Goal: Find specific page/section: Find specific page/section

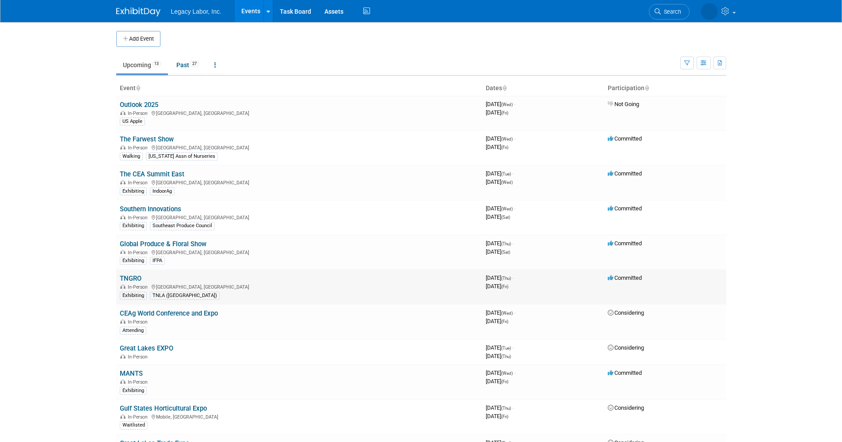
click at [127, 279] on link "TNGRO" at bounding box center [131, 278] width 22 height 8
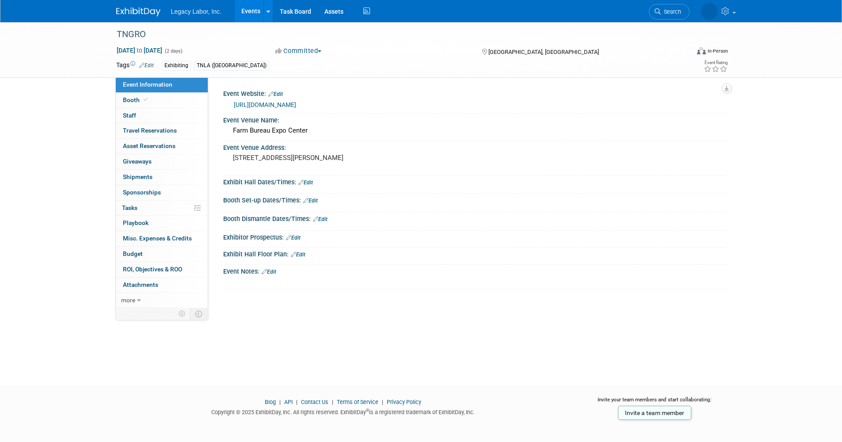
click at [294, 106] on link "https://tnla.com/TNGRO" at bounding box center [265, 104] width 62 height 7
click at [133, 206] on span "Tasks 0%" at bounding box center [129, 207] width 15 height 7
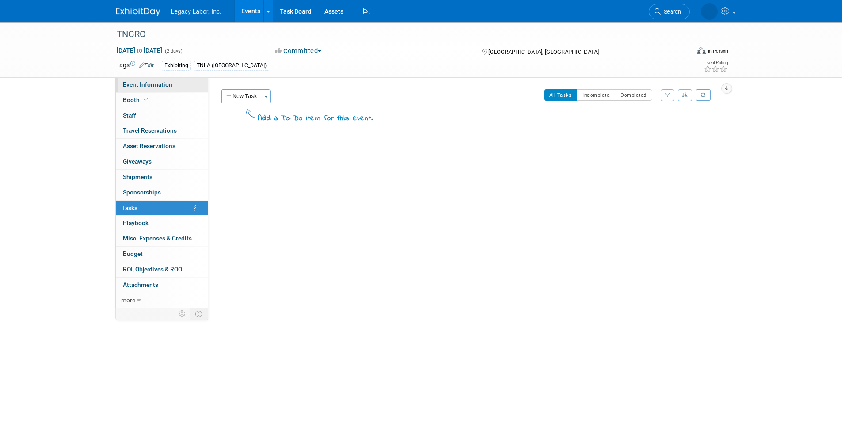
click at [163, 83] on span "Event Information" at bounding box center [147, 84] width 49 height 7
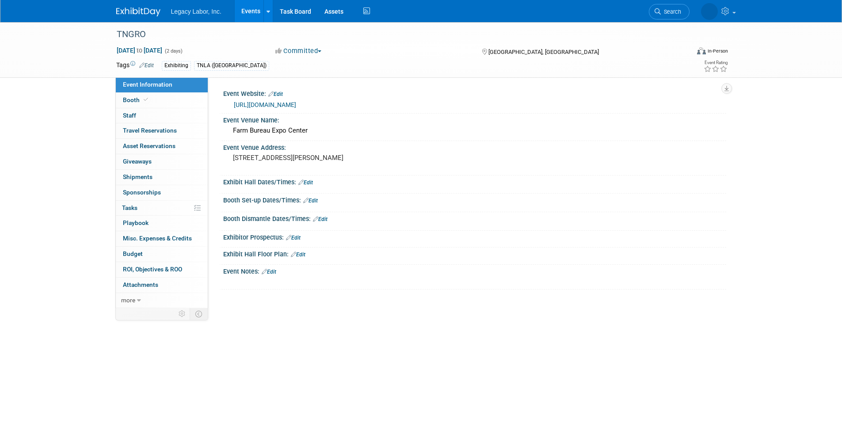
click at [257, 10] on link "Events" at bounding box center [251, 11] width 32 height 22
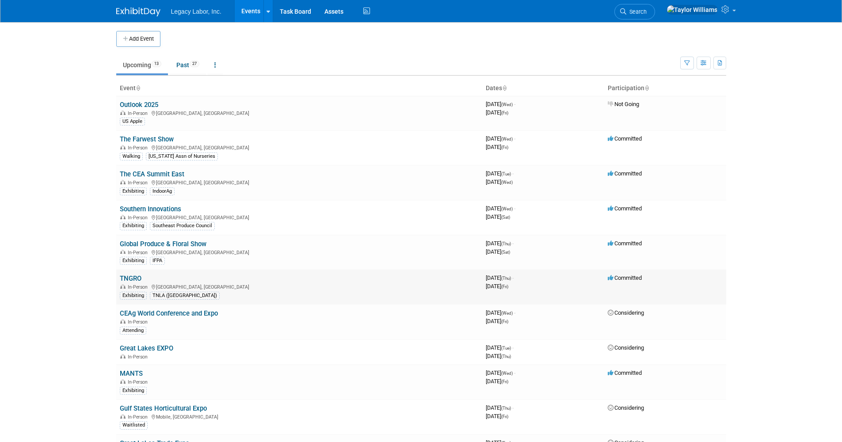
click at [134, 278] on link "TNGRO" at bounding box center [131, 278] width 22 height 8
